Goal: Task Accomplishment & Management: Use online tool/utility

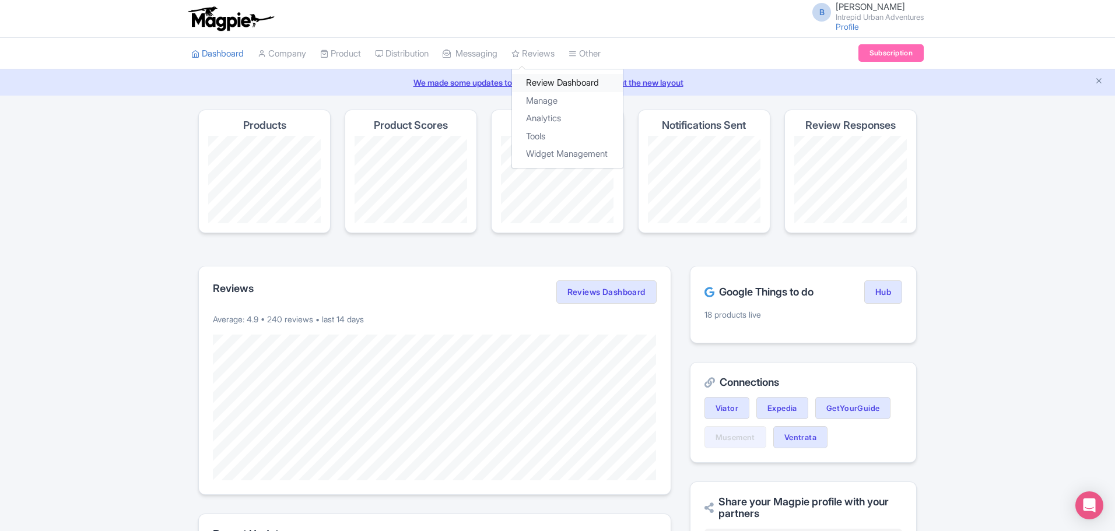
click at [547, 84] on link "Review Dashboard" at bounding box center [567, 83] width 111 height 18
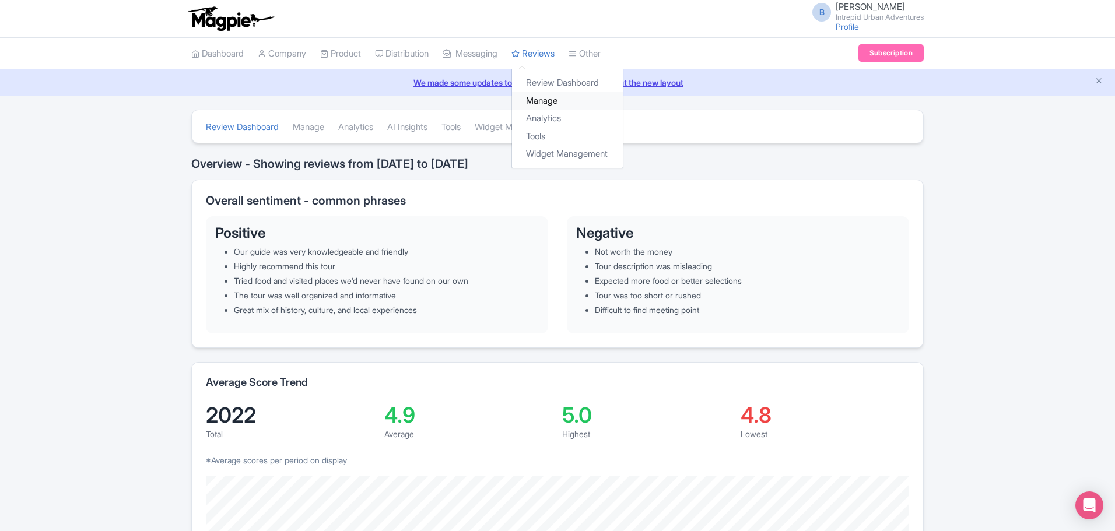
click at [552, 100] on link "Manage" at bounding box center [567, 101] width 111 height 18
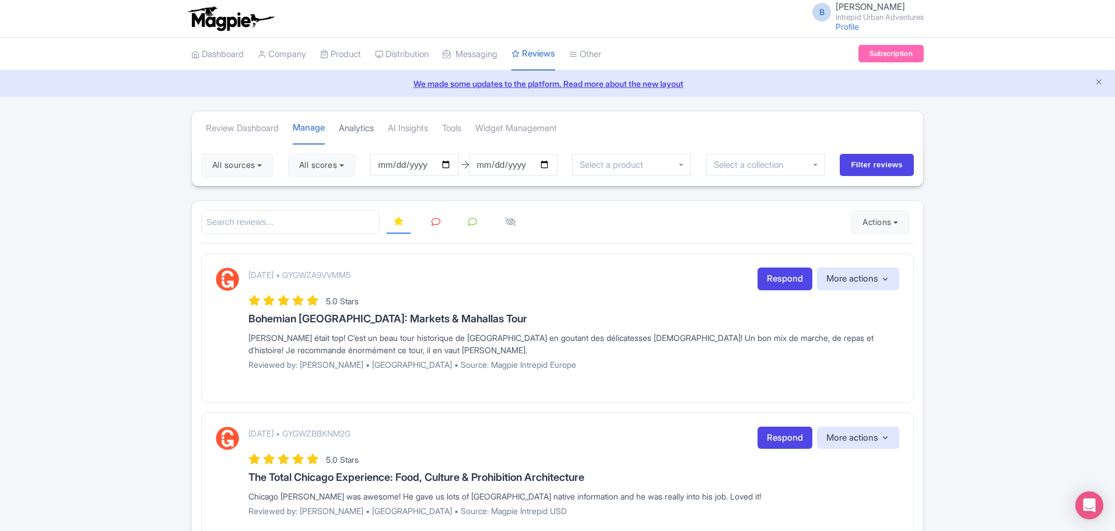
click at [364, 127] on link "Analytics" at bounding box center [356, 129] width 35 height 32
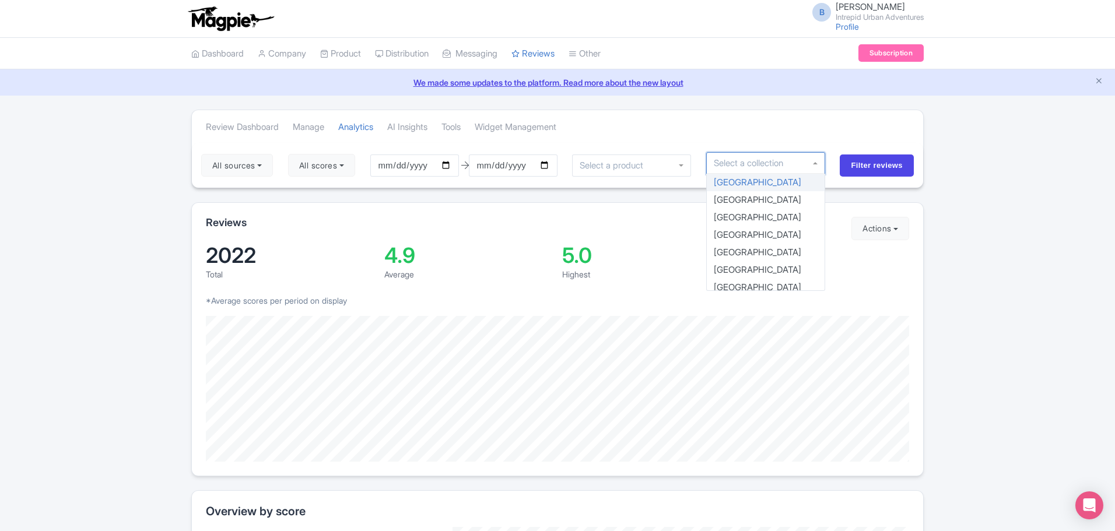
click at [761, 169] on div at bounding box center [765, 163] width 119 height 22
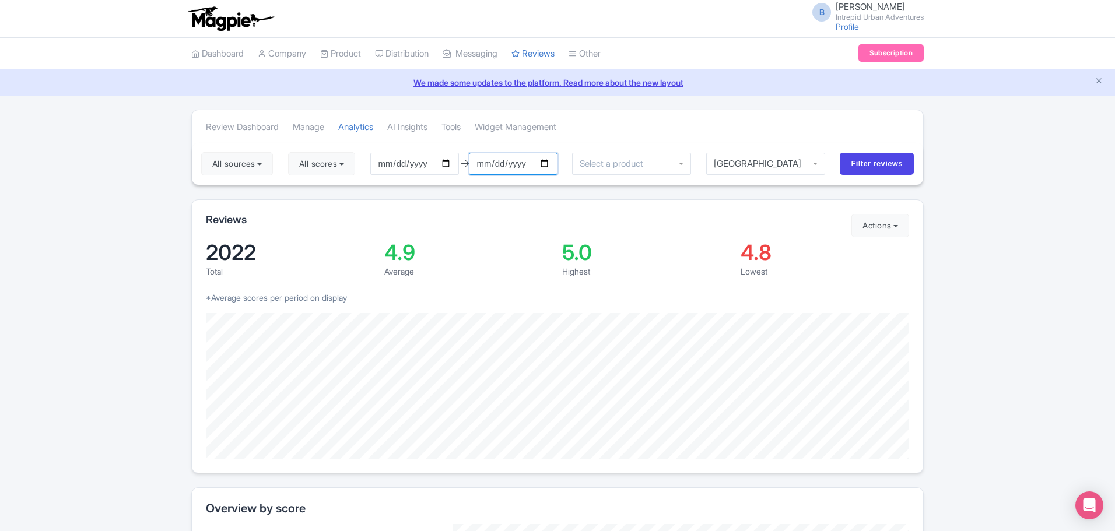
click at [551, 164] on input "2025-09-07" at bounding box center [513, 164] width 89 height 22
type input "2025-01-01"
click at [450, 165] on input "2025-06-08" at bounding box center [414, 164] width 89 height 22
type input "2025-01-01"
click at [549, 164] on input "2025-01-01" at bounding box center [513, 164] width 89 height 22
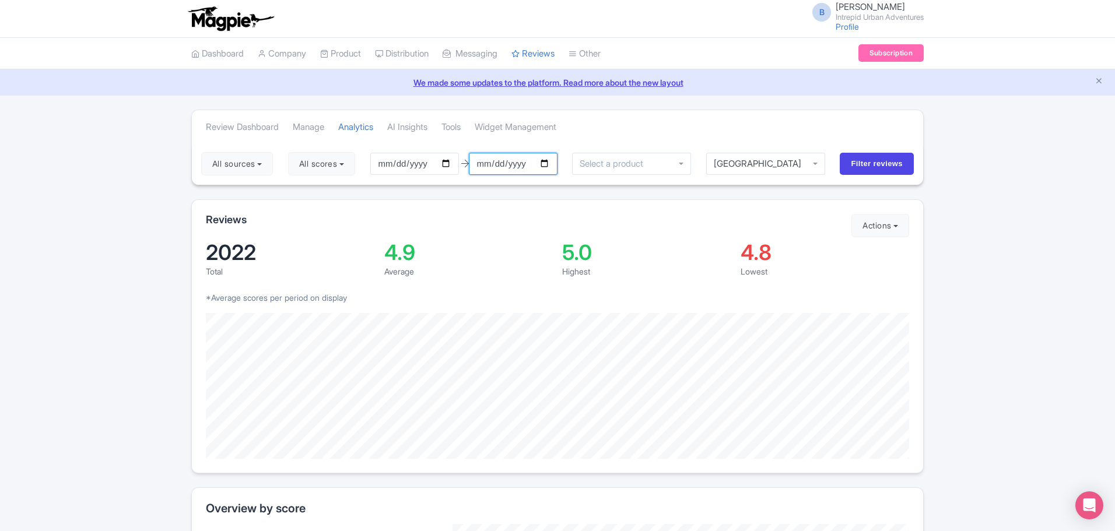
type input "2025-09-07"
click at [883, 169] on input "Filter reviews" at bounding box center [877, 164] width 74 height 22
